Goal: Transaction & Acquisition: Download file/media

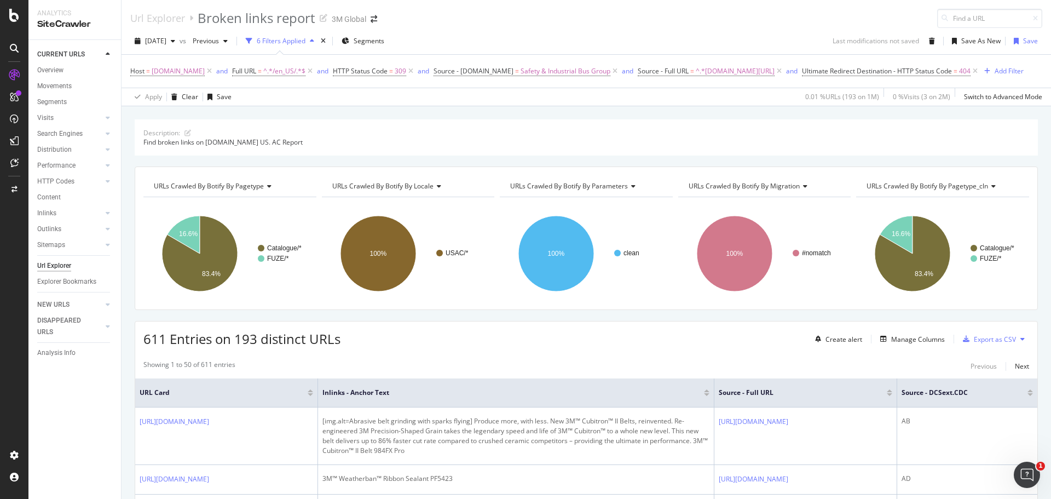
click at [568, 16] on div "Url Explorer Broken links report 3M Global" at bounding box center [586, 14] width 929 height 28
click at [568, 17] on div "Url Explorer Broken links report 3M Global" at bounding box center [586, 14] width 929 height 28
click at [978, 339] on div "Export as CSV" at bounding box center [995, 338] width 42 height 9
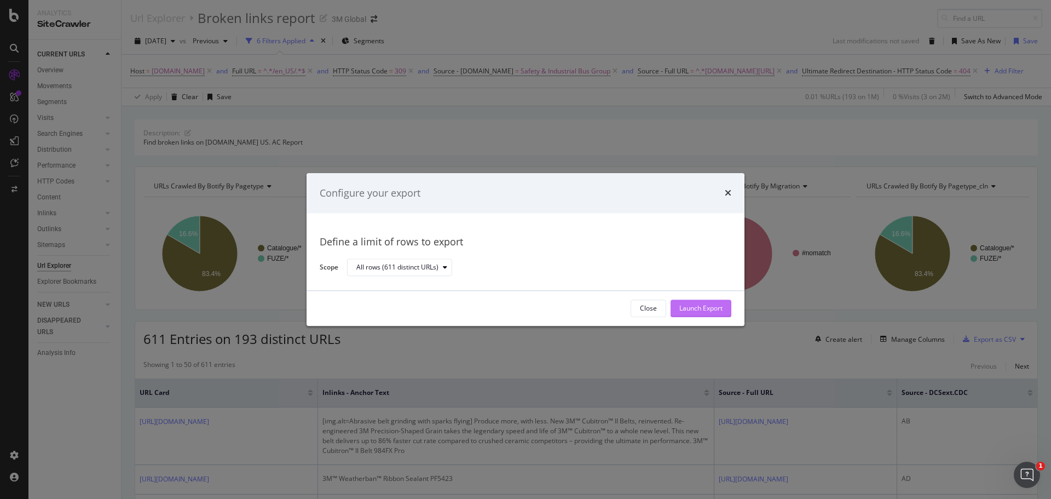
click at [692, 308] on div "Launch Export" at bounding box center [700, 308] width 43 height 9
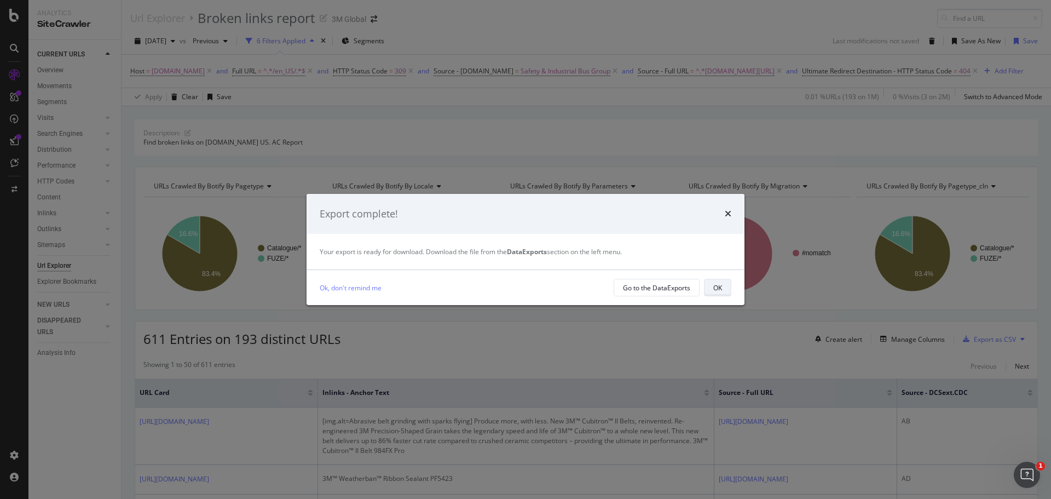
click at [712, 286] on button "OK" at bounding box center [717, 288] width 27 height 18
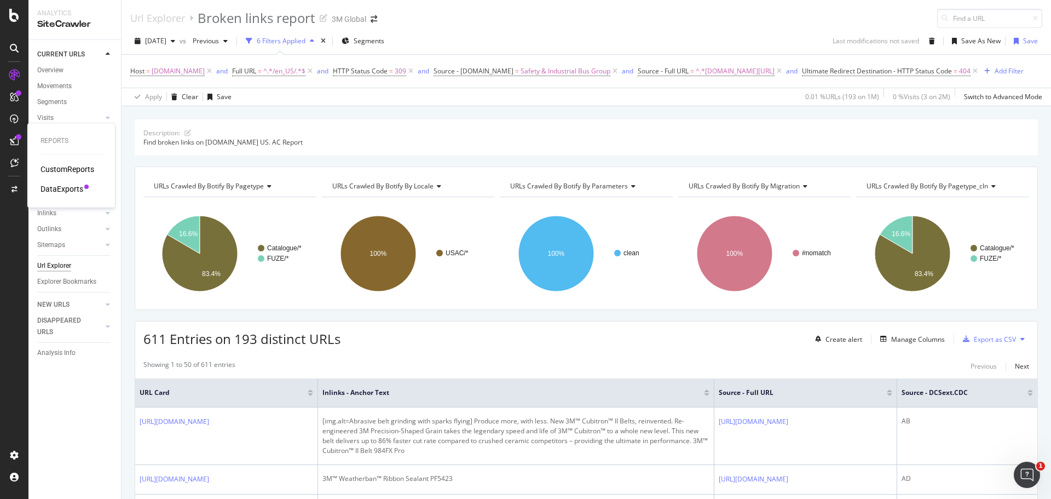
click at [62, 190] on div "DataExports" at bounding box center [62, 188] width 43 height 11
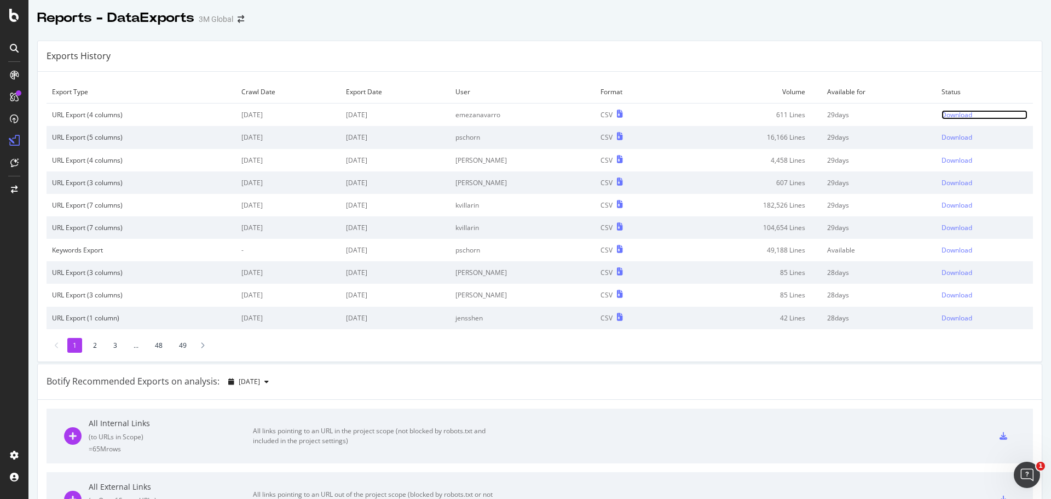
click at [945, 114] on div "Download" at bounding box center [956, 114] width 31 height 9
